Goal: Transaction & Acquisition: Purchase product/service

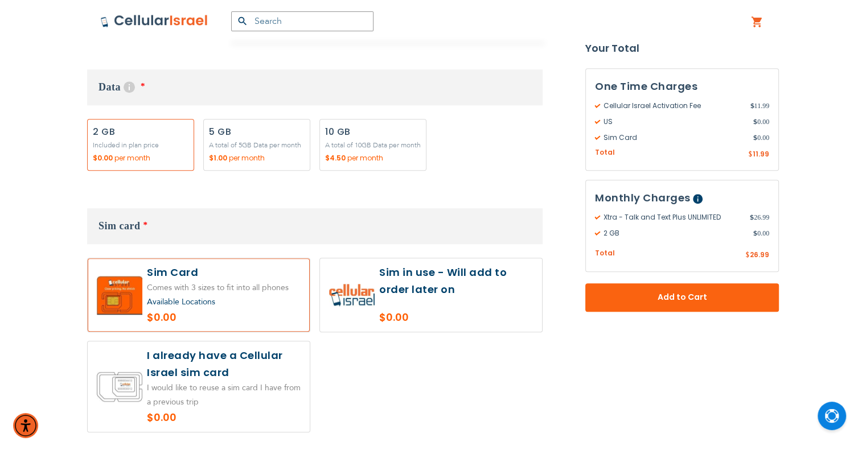
drag, startPoint x: 258, startPoint y: 147, endPoint x: 268, endPoint y: 152, distance: 10.7
click at [257, 146] on label "Add" at bounding box center [256, 145] width 107 height 52
radio input "true"
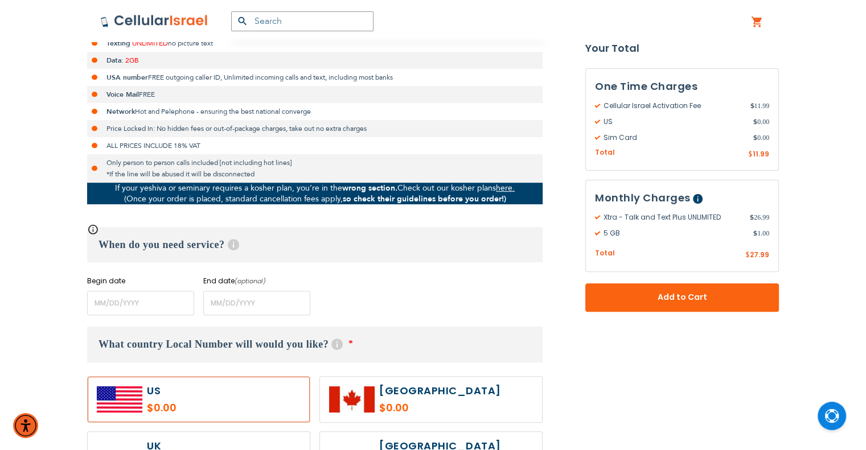
scroll to position [342, 0]
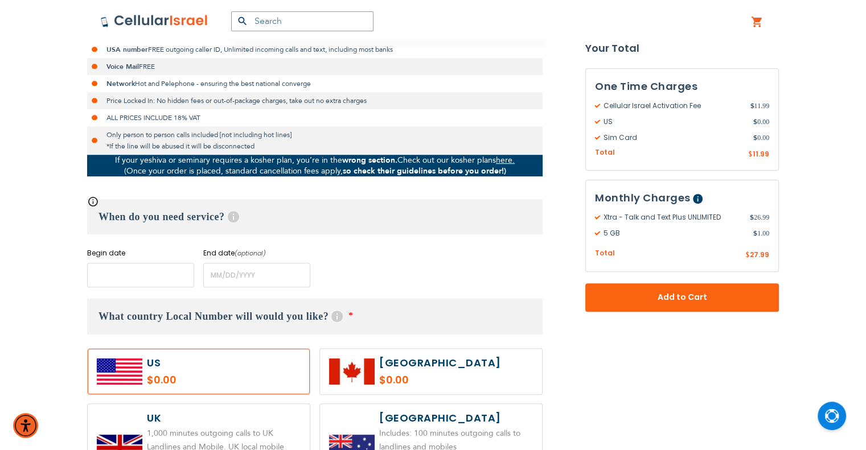
click at [128, 280] on input "name" at bounding box center [140, 275] width 107 height 24
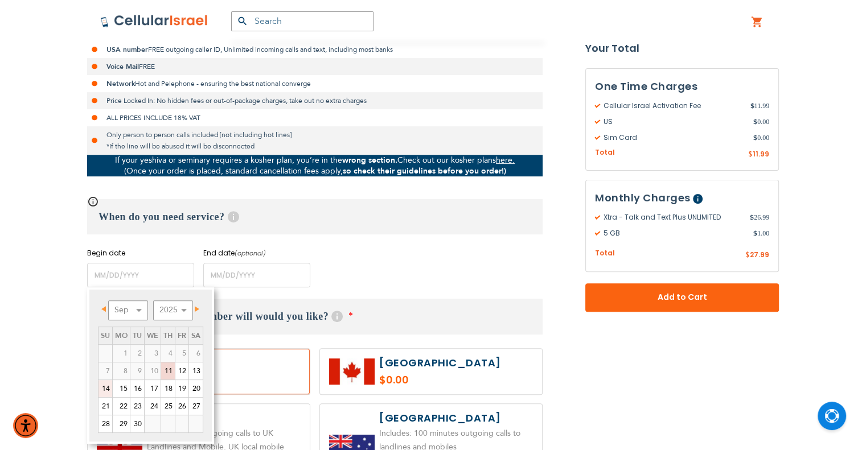
drag, startPoint x: 100, startPoint y: 385, endPoint x: 133, endPoint y: 374, distance: 34.2
click at [100, 385] on link "14" at bounding box center [106, 388] width 14 height 17
type input "[DATE]"
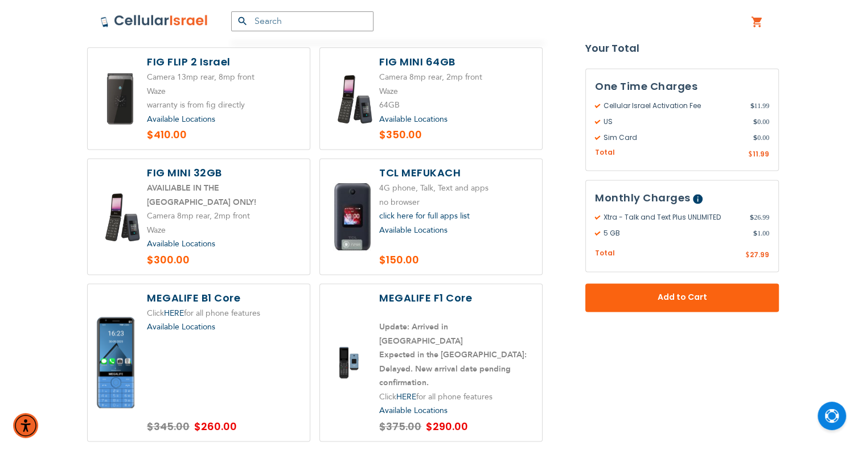
scroll to position [1537, 0]
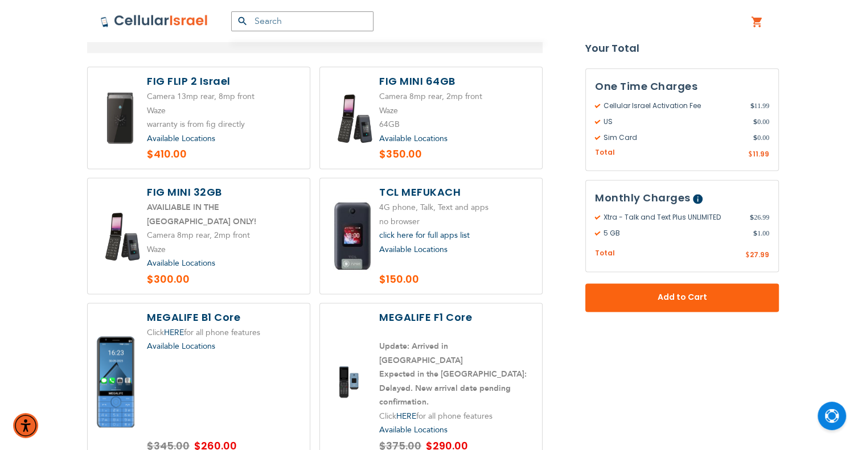
click at [178, 357] on label at bounding box center [199, 382] width 222 height 157
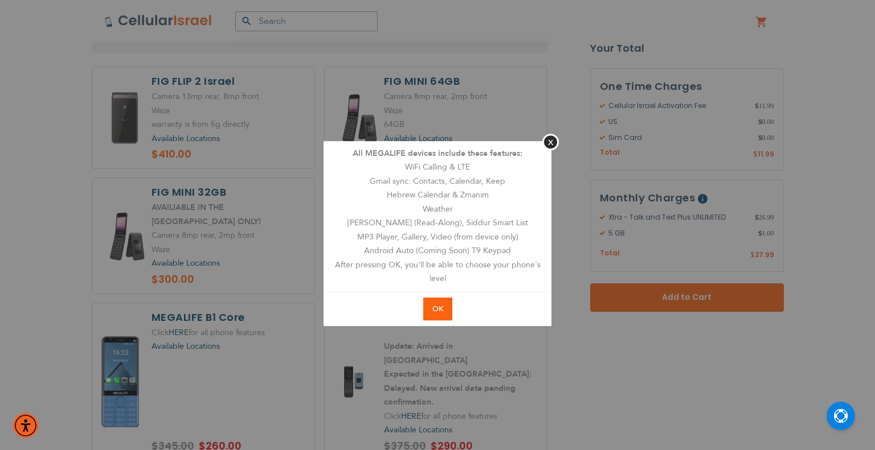
click at [442, 309] on span "OK" at bounding box center [437, 309] width 11 height 10
radio input "true"
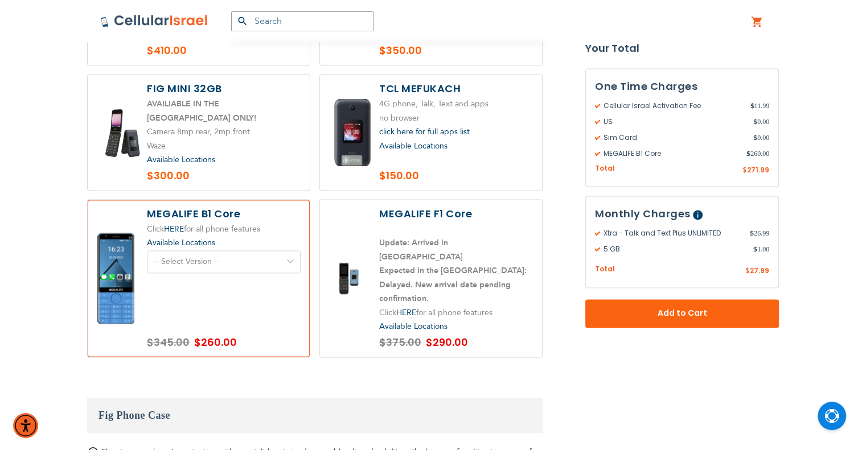
scroll to position [1624, 0]
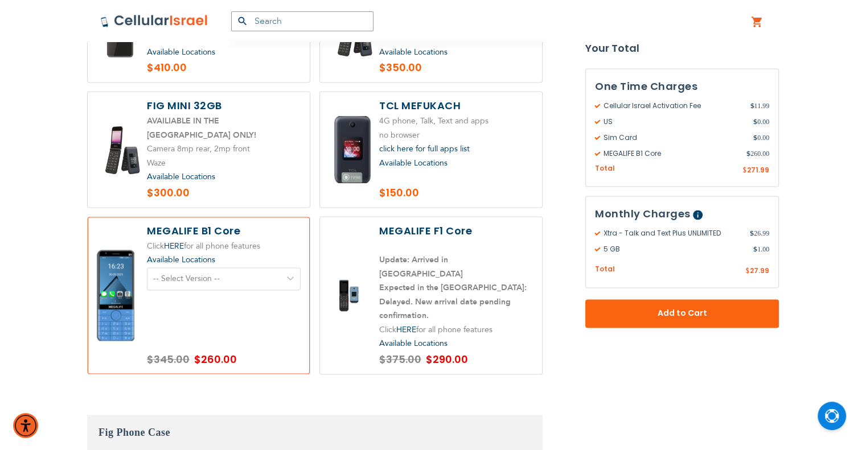
click at [445, 243] on label at bounding box center [431, 295] width 222 height 157
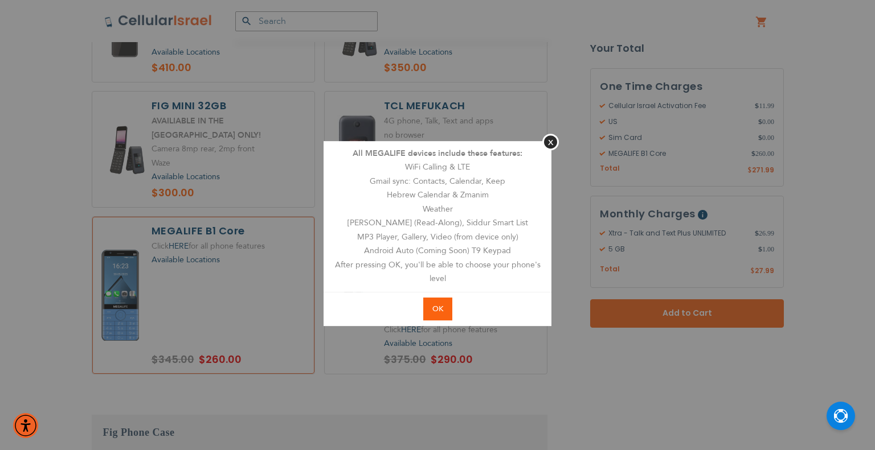
click at [428, 305] on button "OK" at bounding box center [437, 309] width 29 height 23
radio input "true"
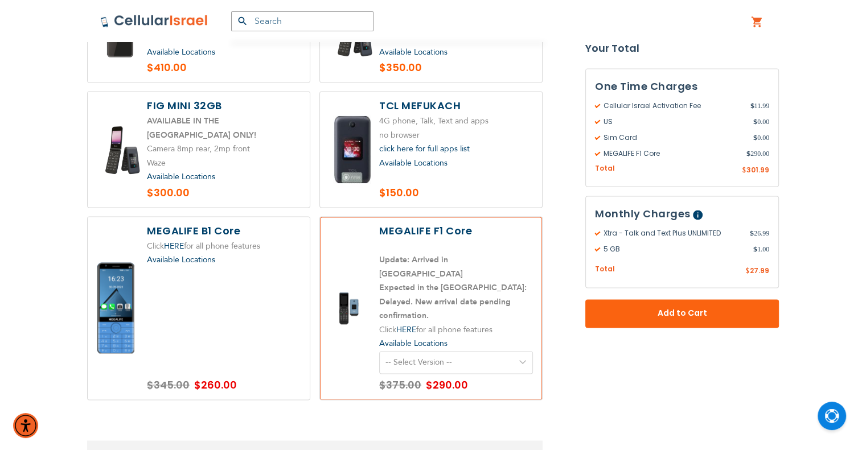
click at [485, 351] on select "-- Select Version -- Version 1. Talk - Voice only, no texting Version 2. Text -…" at bounding box center [456, 362] width 154 height 23
click at [484, 351] on select "-- Select Version -- Version 1. Talk - Voice only, no texting Version 2. Text -…" at bounding box center [456, 362] width 154 height 23
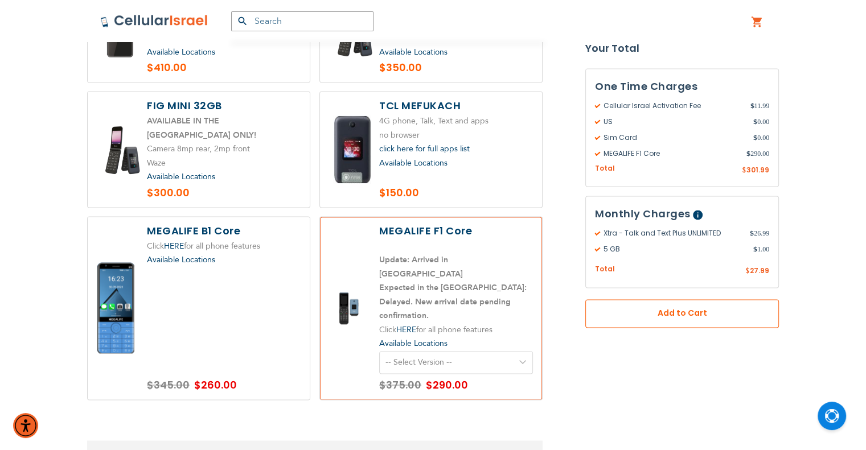
click at [745, 312] on button "Add to Cart" at bounding box center [682, 314] width 194 height 28
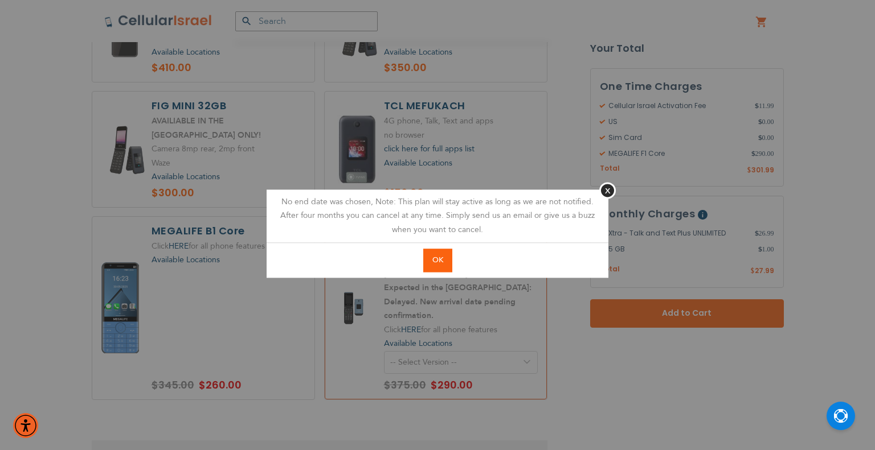
click at [426, 263] on button "OK" at bounding box center [437, 260] width 29 height 23
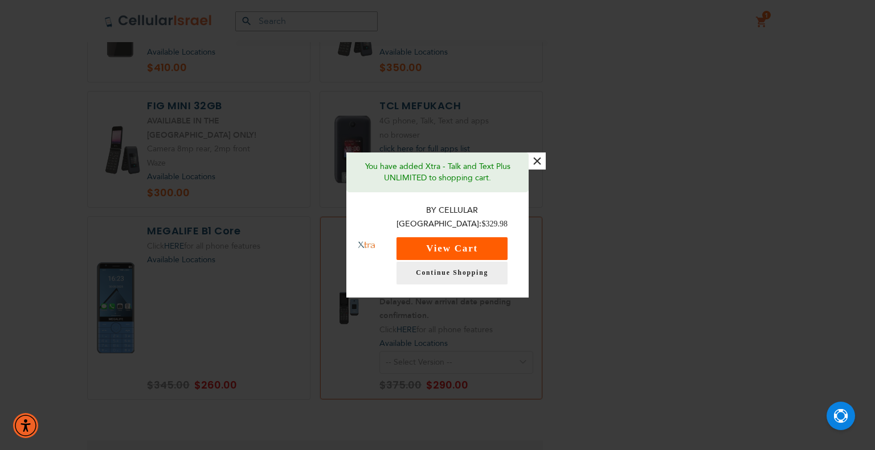
click at [499, 239] on button "View Cart" at bounding box center [451, 248] width 111 height 23
